Goal: Information Seeking & Learning: Find specific fact

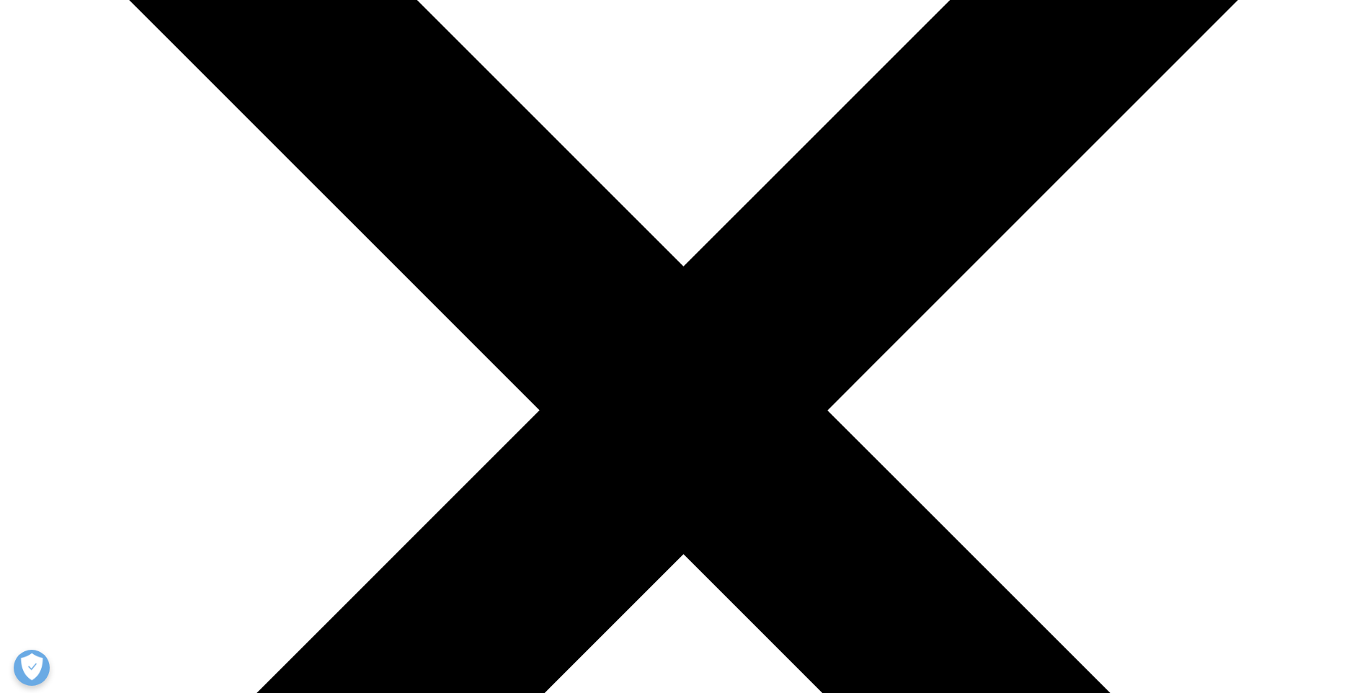
scroll to position [432, 0]
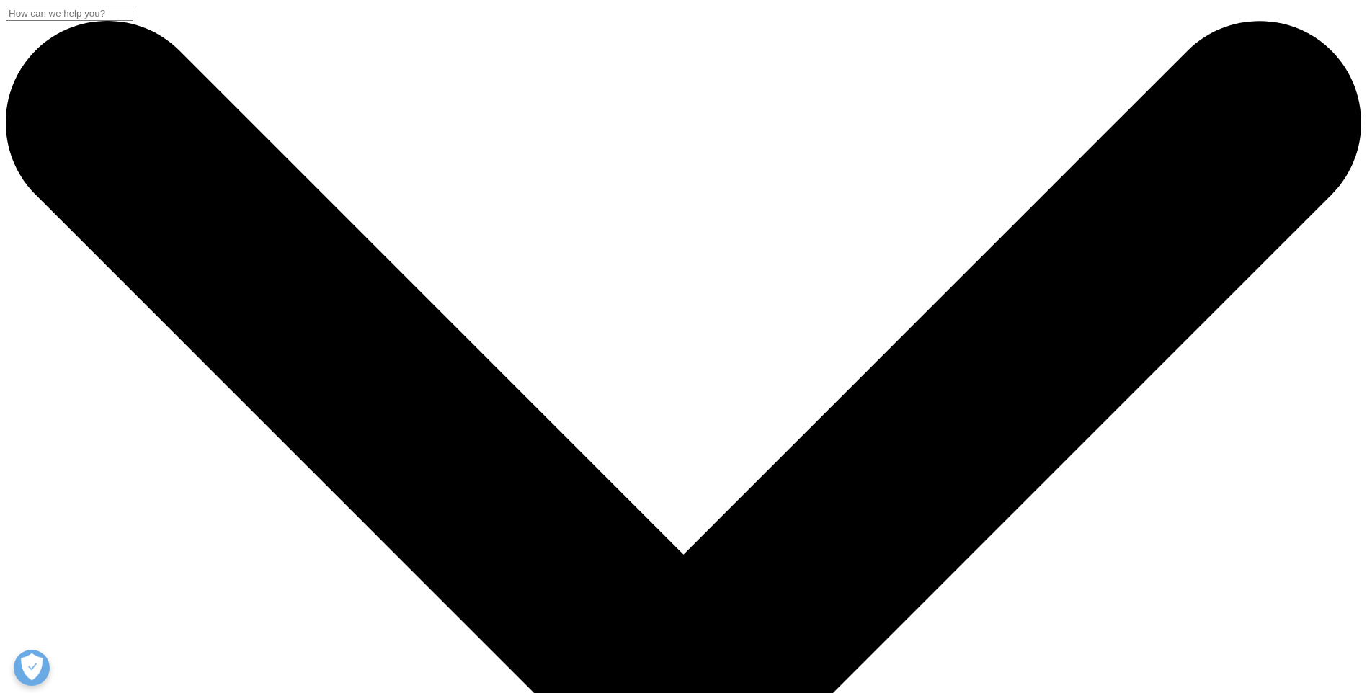
click at [133, 21] on input "Search" at bounding box center [70, 13] width 128 height 15
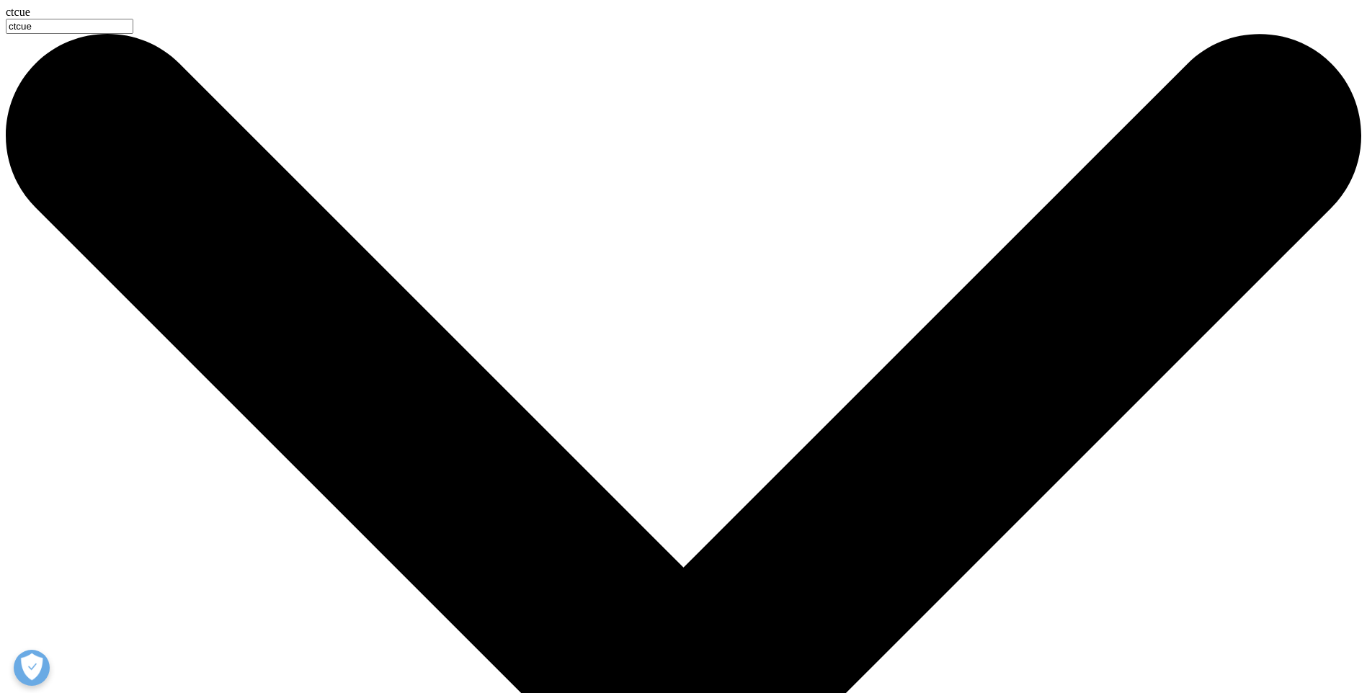
type input "ctcue"
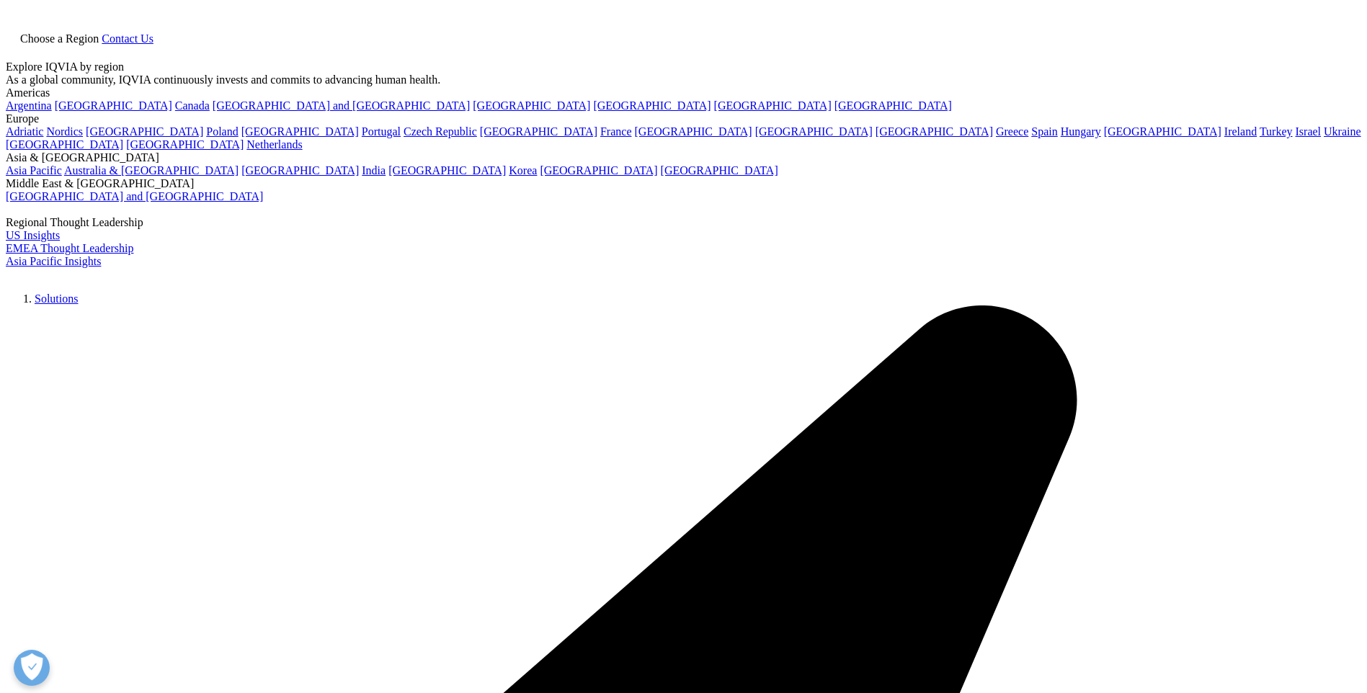
type input "ctcue"
